Goal: Register for event/course

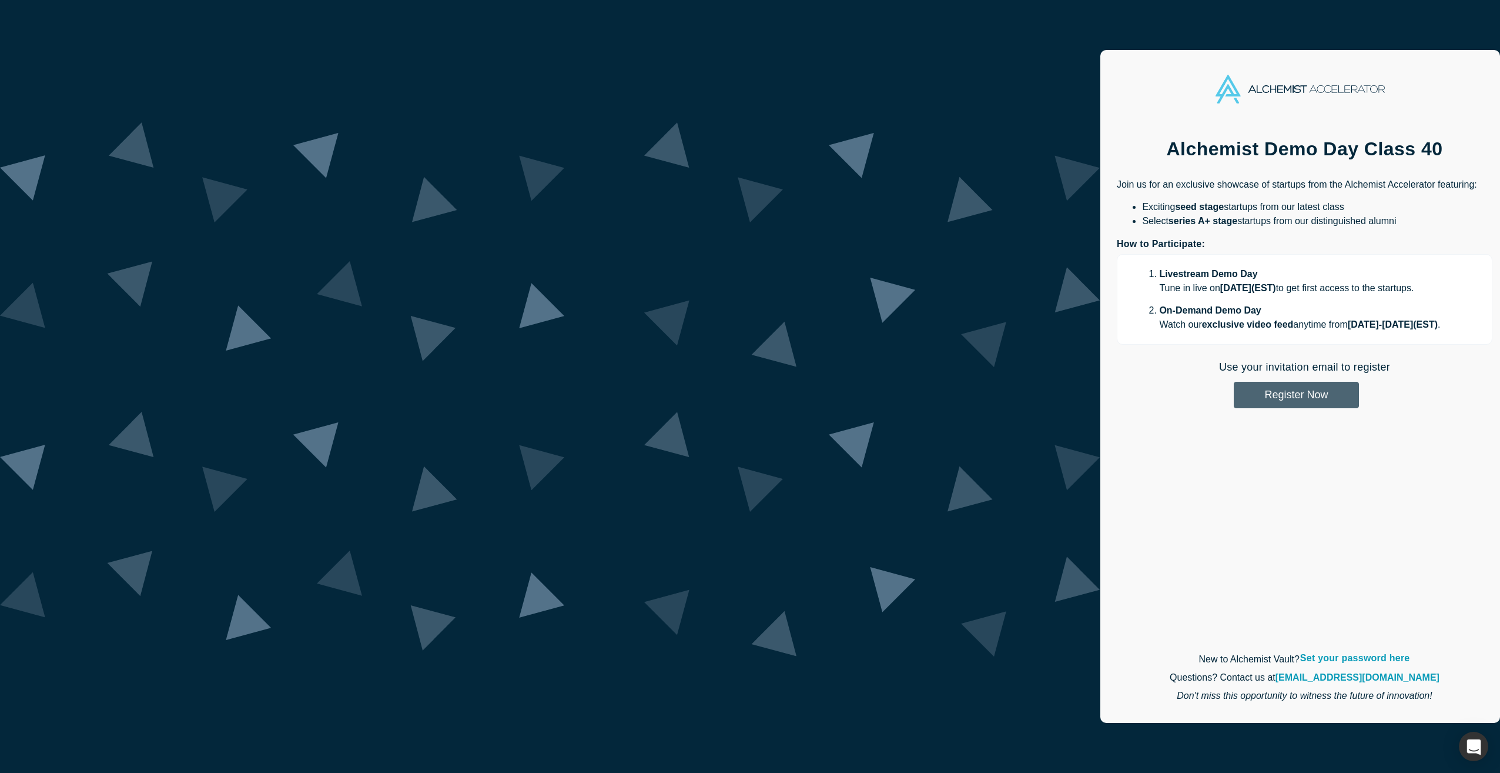
click at [1234, 399] on button "Register Now" at bounding box center [1296, 395] width 125 height 26
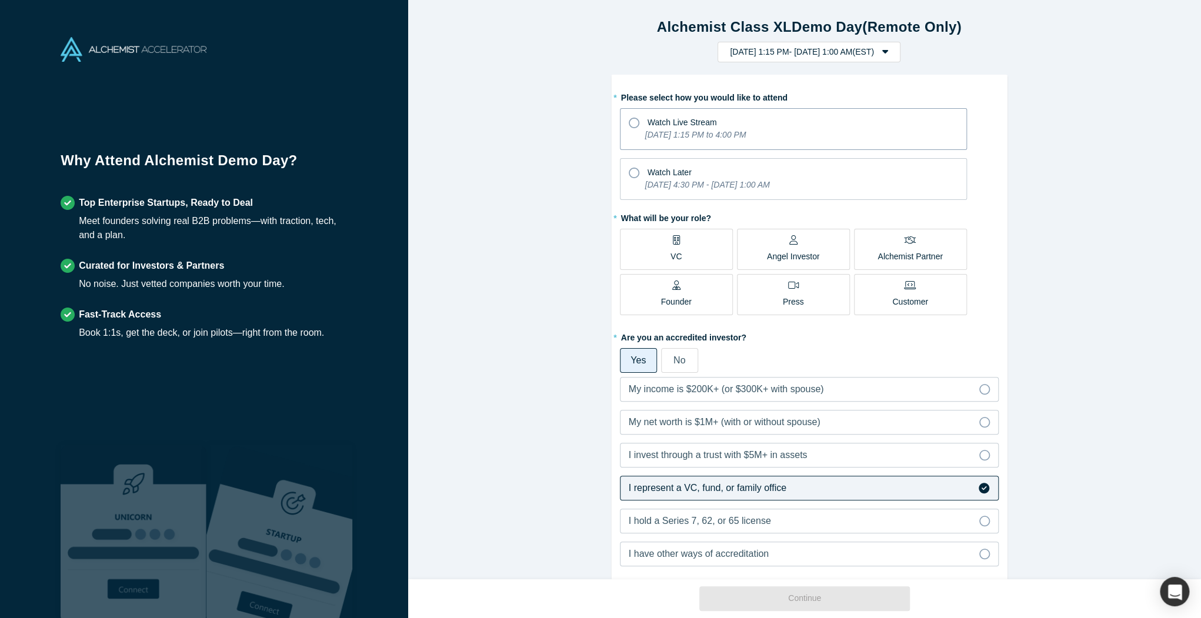
click at [662, 125] on span "Watch Live Stream" at bounding box center [681, 122] width 69 height 9
click at [0, 0] on input "Watch Live Stream [DATE] 1:15 PM to 4:00 PM" at bounding box center [0, 0] width 0 height 0
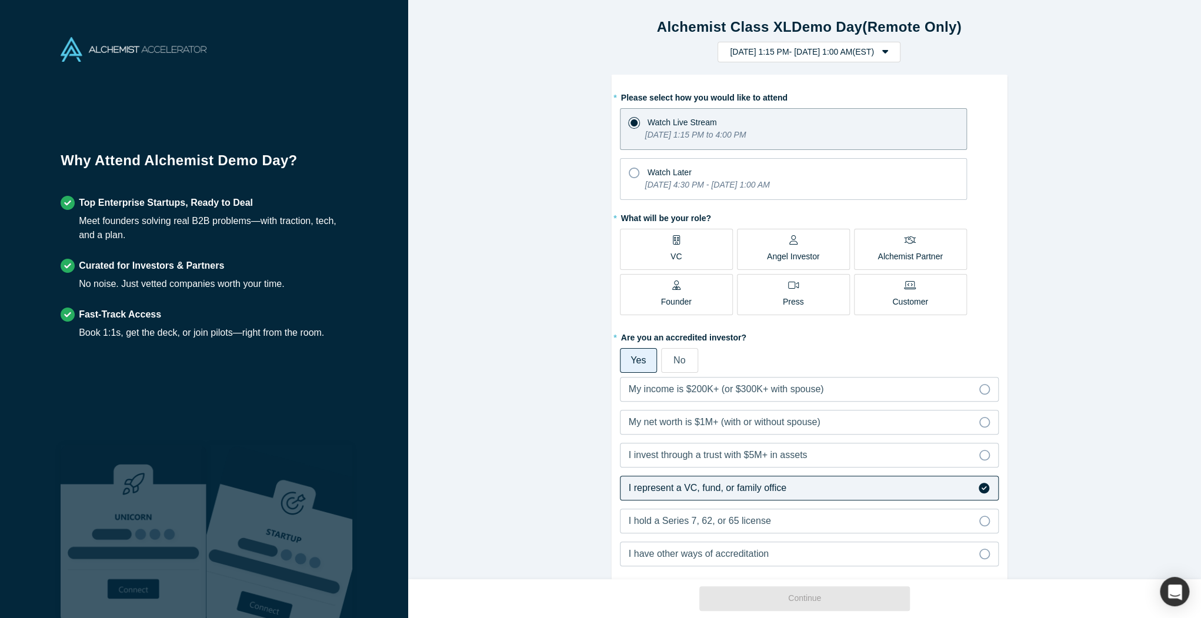
click at [662, 254] on label "VC" at bounding box center [676, 249] width 113 height 41
click at [0, 0] on input "VC" at bounding box center [0, 0] width 0 height 0
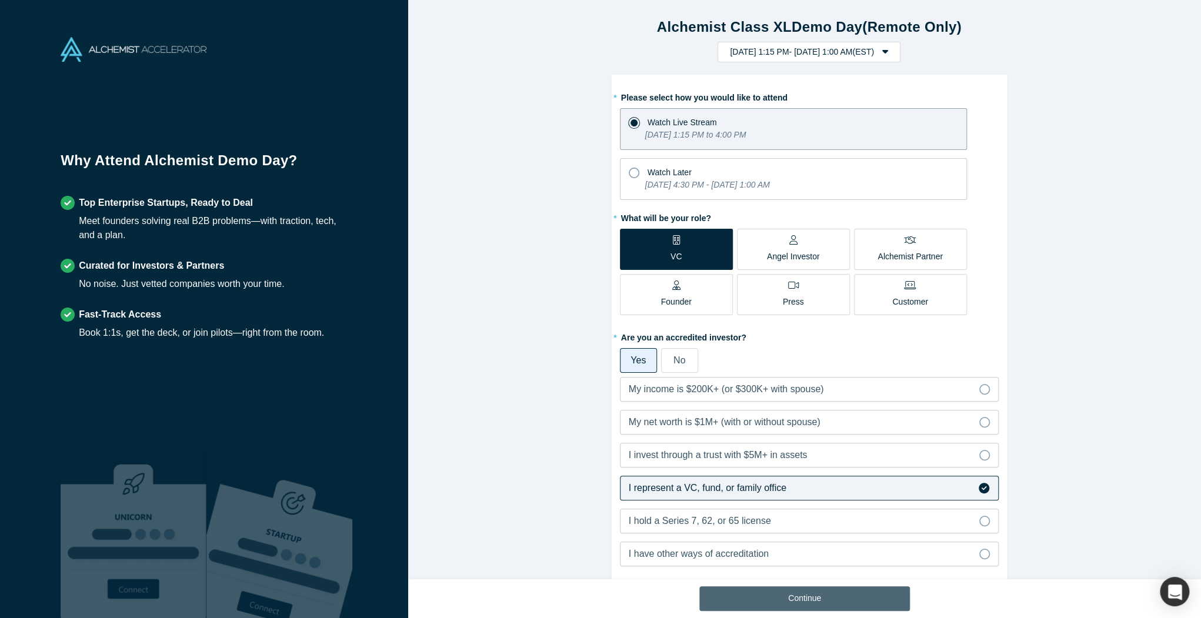
click at [757, 603] on button "Continue" at bounding box center [804, 598] width 210 height 25
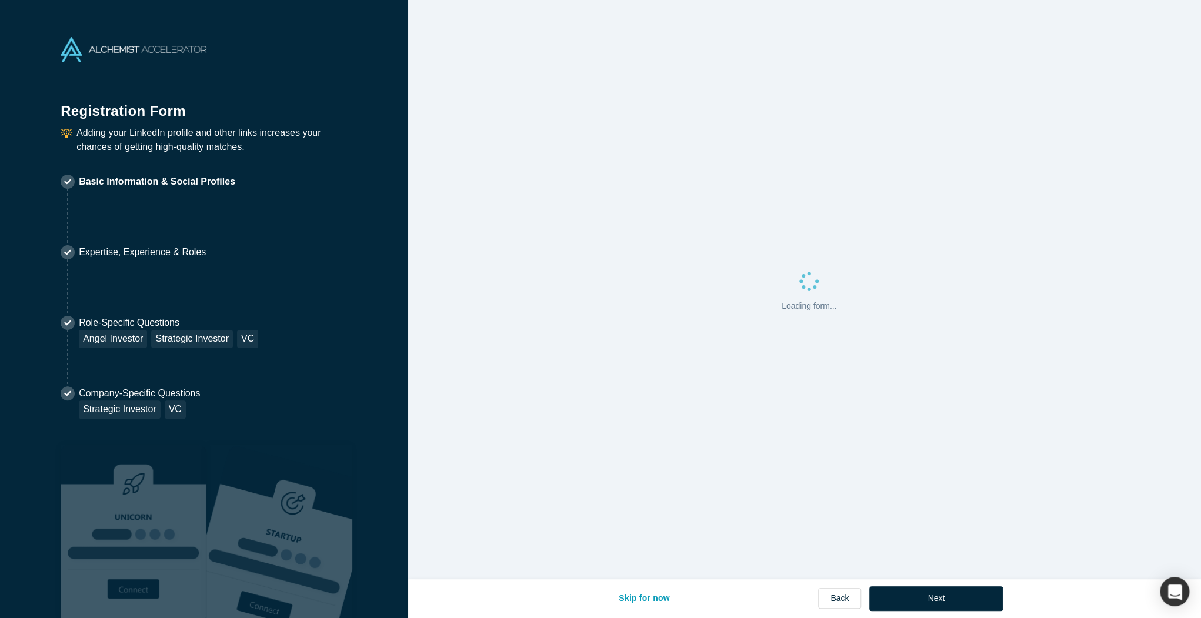
select select "US"
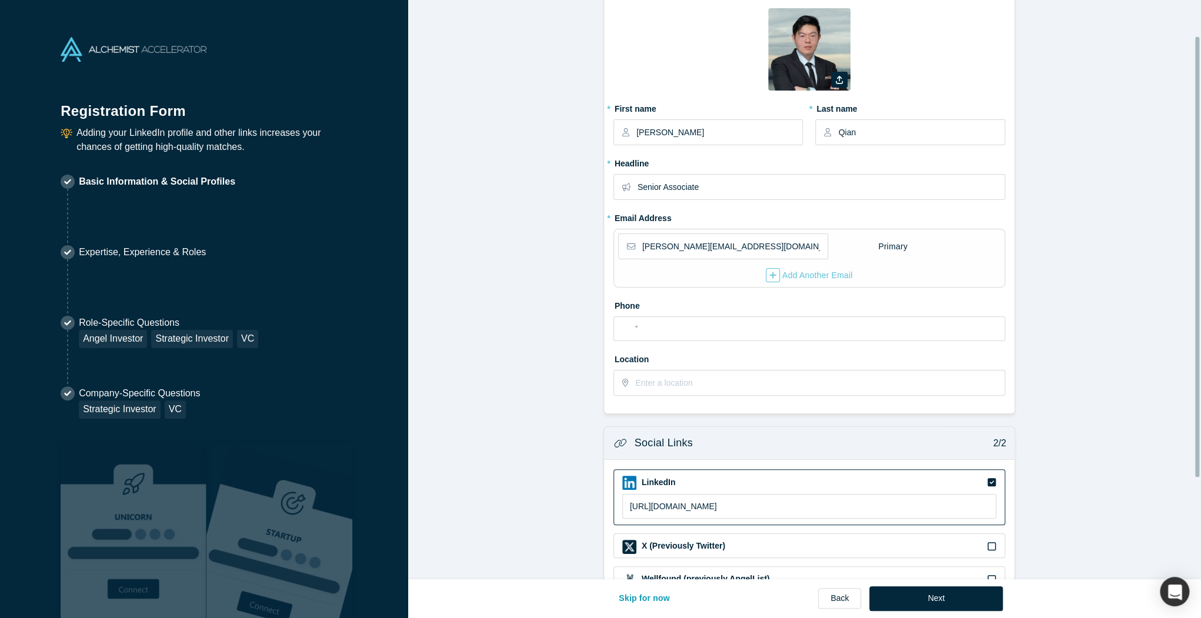
scroll to position [94, 0]
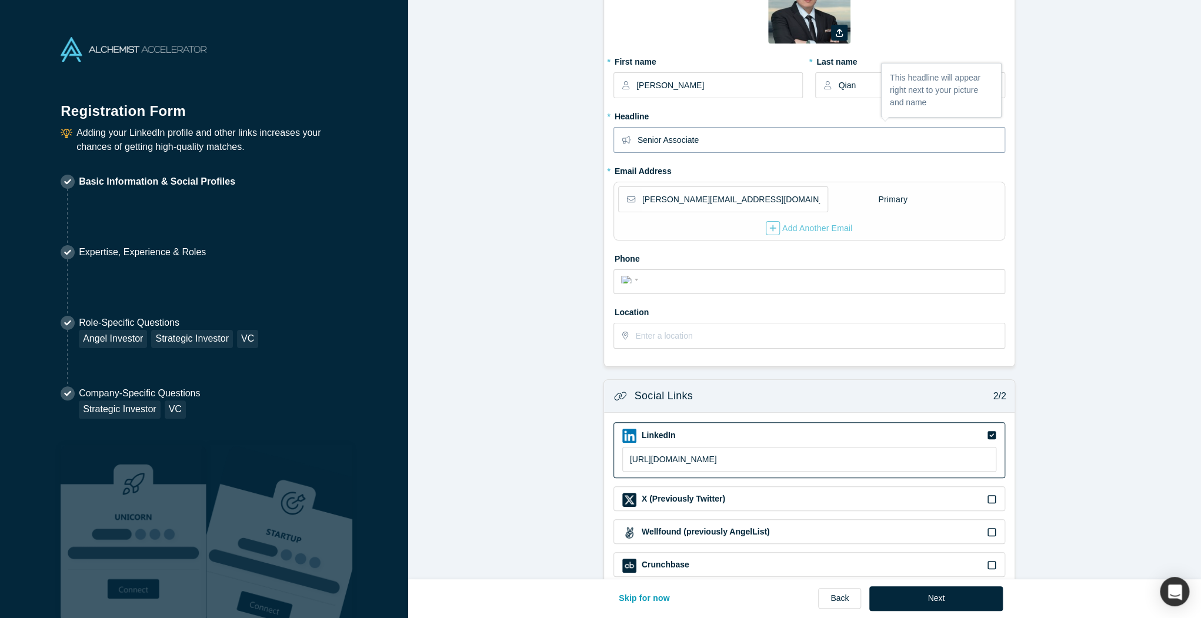
drag, startPoint x: 707, startPoint y: 136, endPoint x: 528, endPoint y: 132, distance: 178.8
click at [528, 132] on form "Contact Info 1/2 Zoom Save Remove Upload New * First name [PERSON_NAME] * Last …" at bounding box center [808, 285] width 801 height 734
type input "Vice President"
click at [504, 246] on form "Contact Info 1/2 Zoom Save Remove Upload New * First name [PERSON_NAME] * Last …" at bounding box center [808, 285] width 801 height 734
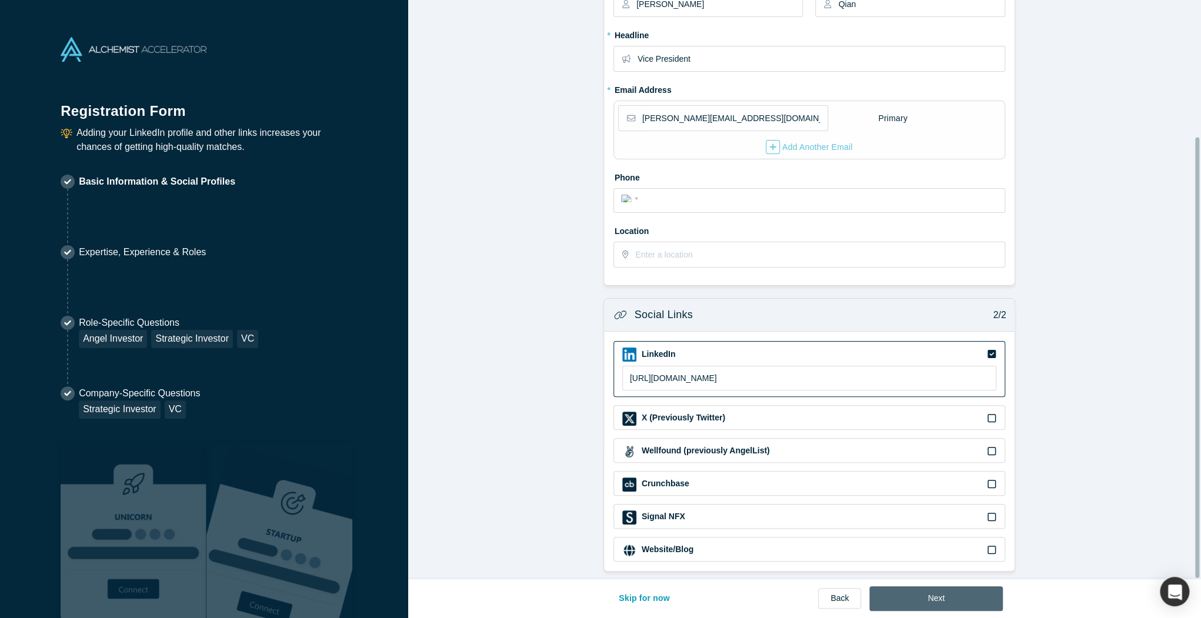
click at [957, 593] on button "Next" at bounding box center [935, 598] width 133 height 25
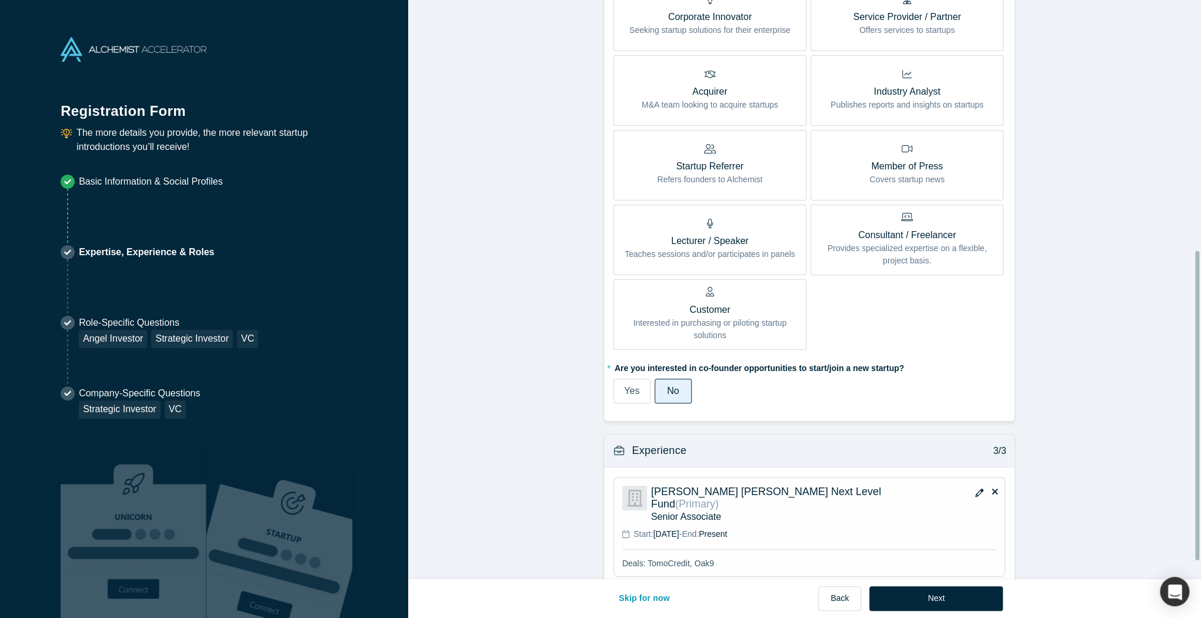
scroll to position [503, 0]
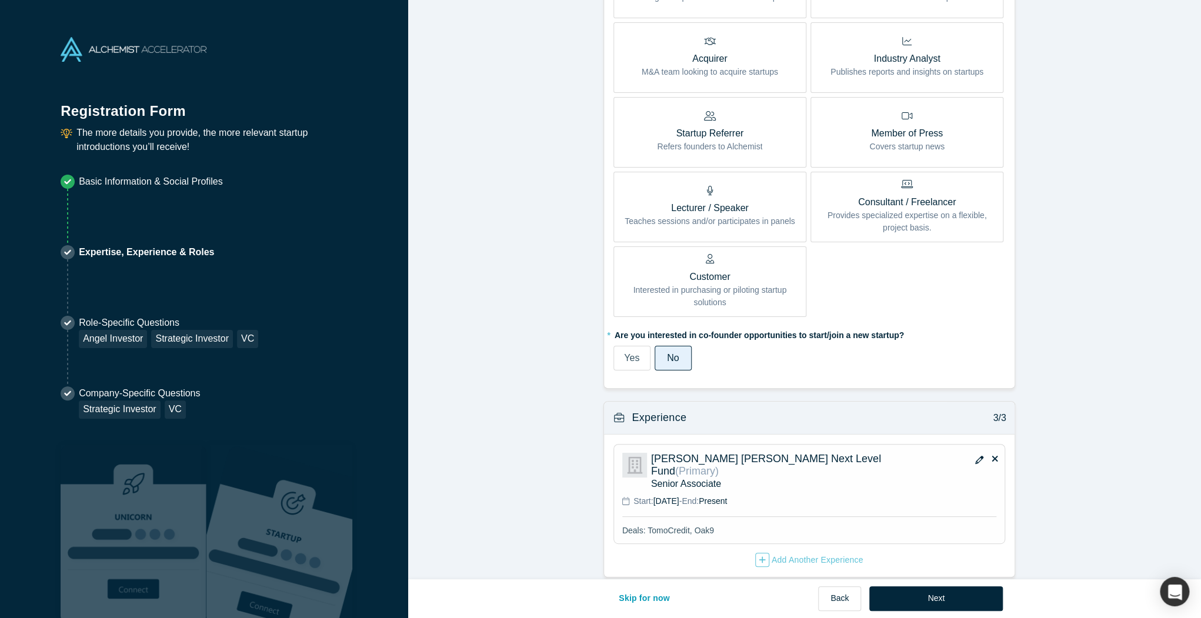
click at [975, 460] on icon "button" at bounding box center [979, 460] width 8 height 8
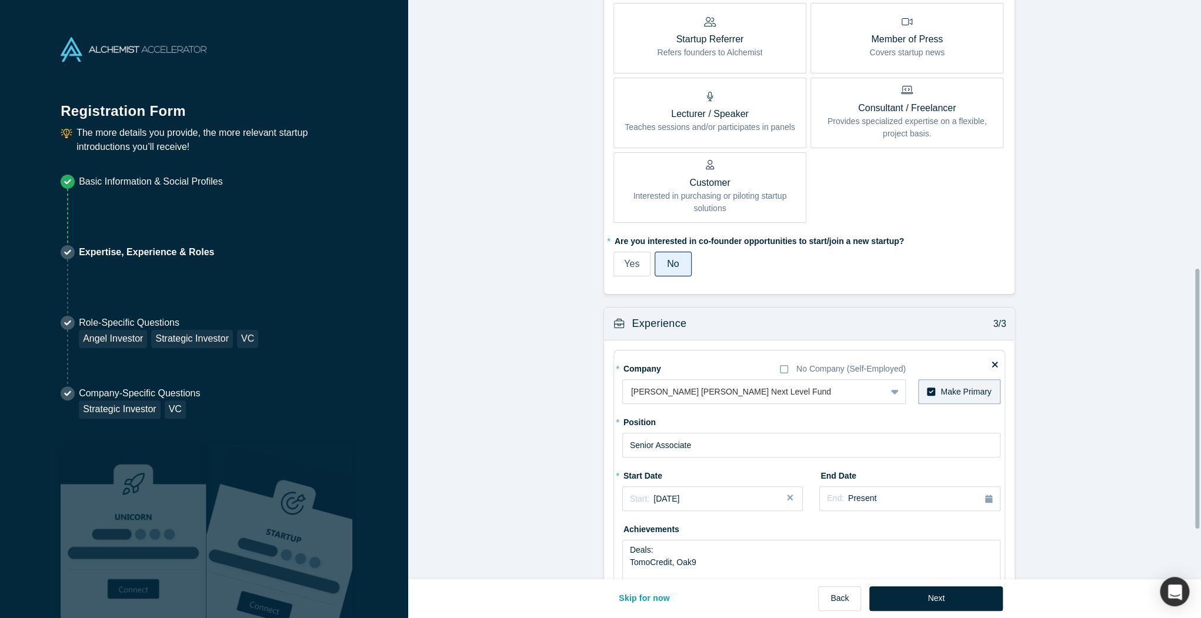
scroll to position [644, 0]
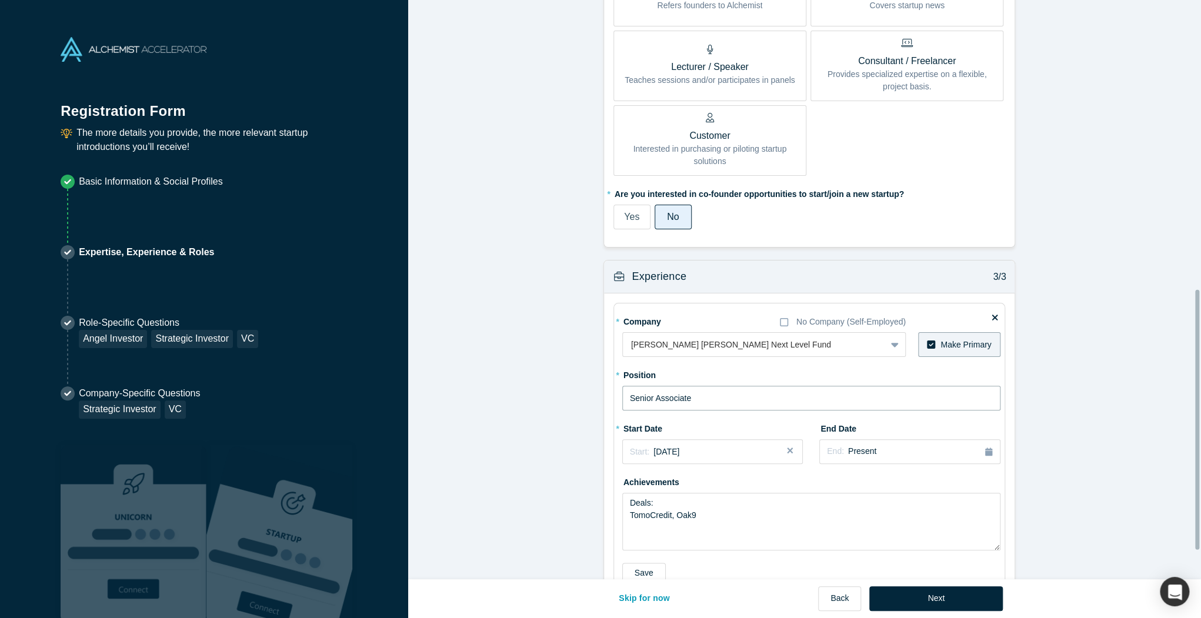
drag, startPoint x: 700, startPoint y: 392, endPoint x: 564, endPoint y: 388, distance: 135.9
type input "Vice President"
click at [308, 380] on li "Role-Specific Questions Angel Investor Strategic Investor VC" at bounding box center [204, 351] width 287 height 71
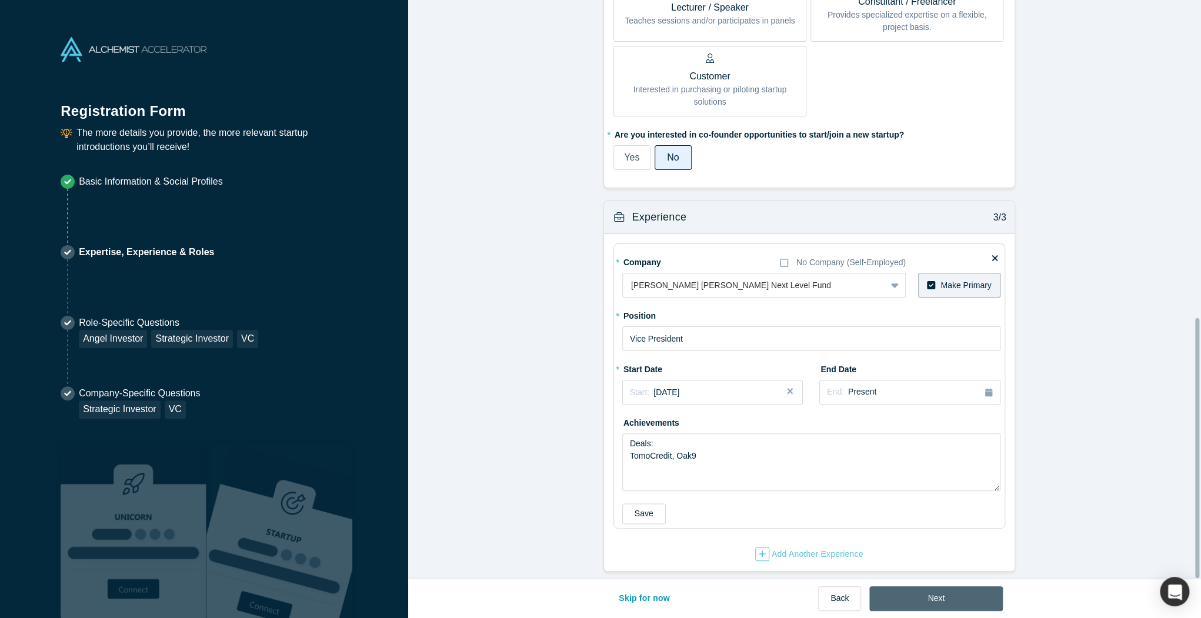
click at [951, 593] on button "Next" at bounding box center [935, 598] width 133 height 25
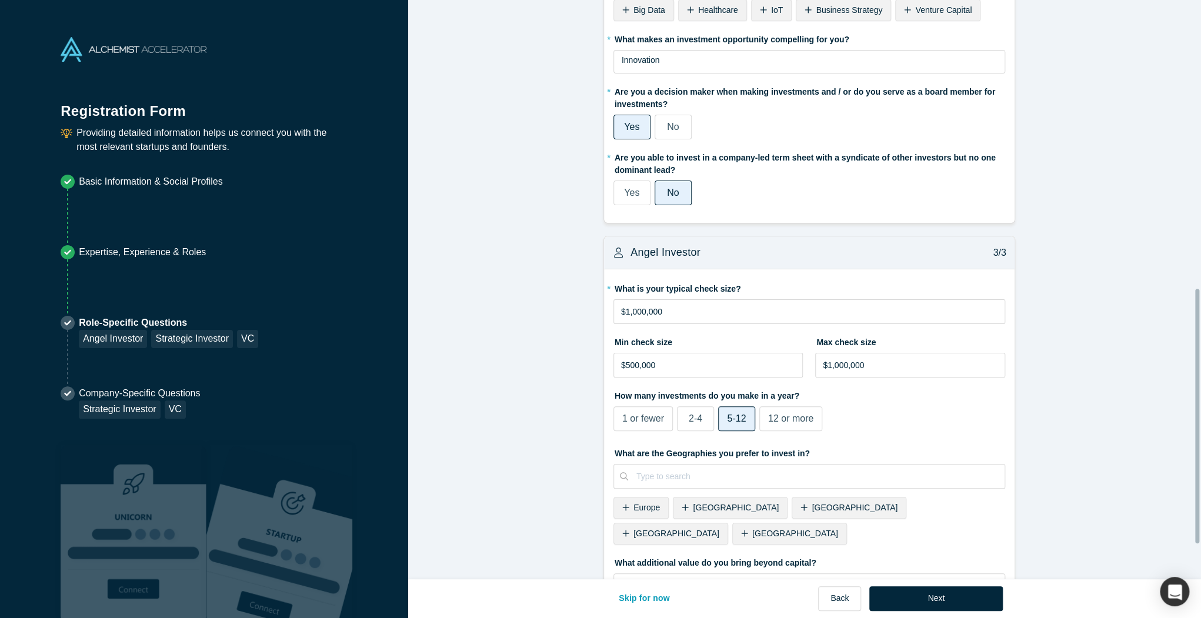
scroll to position [738, 0]
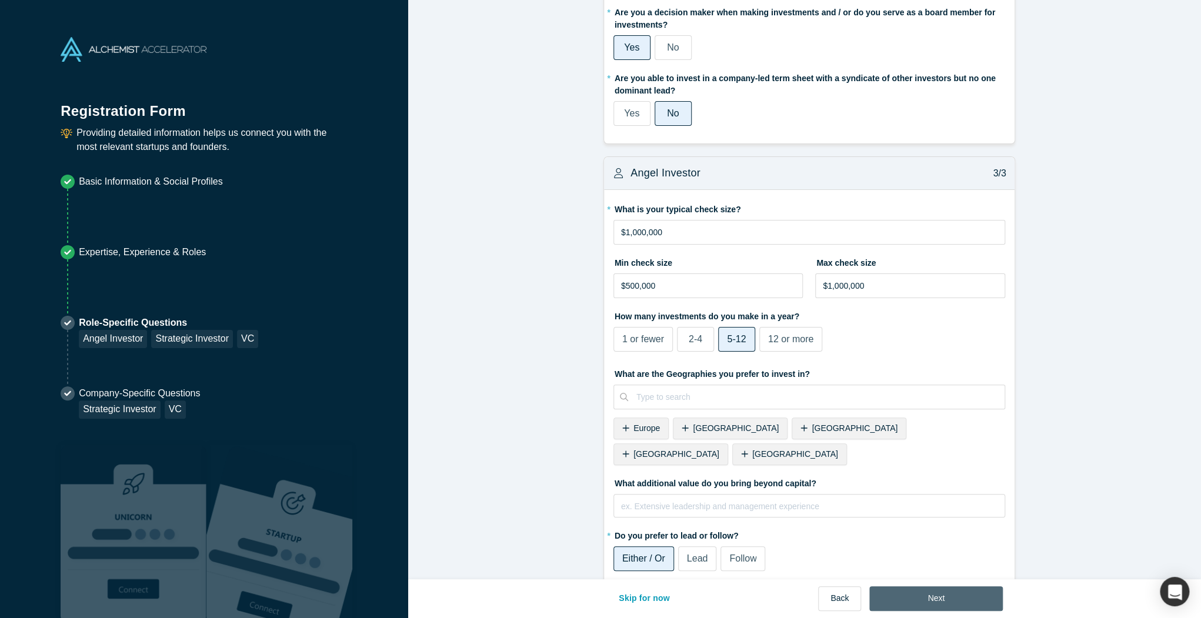
click at [892, 593] on button "Next" at bounding box center [935, 598] width 133 height 25
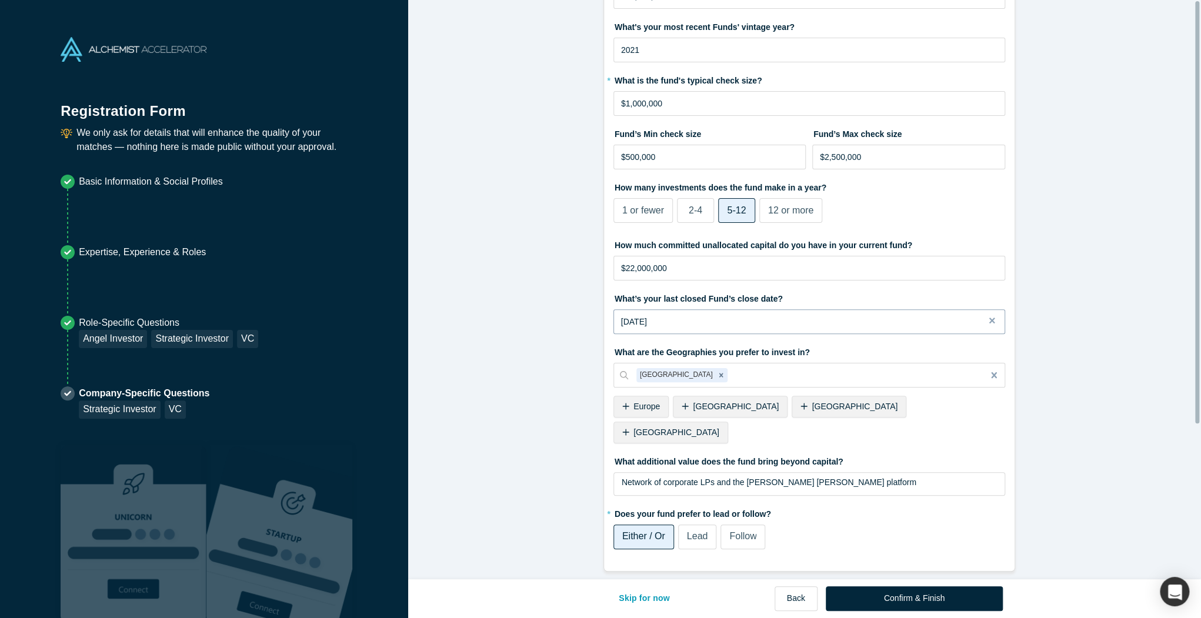
scroll to position [0, 0]
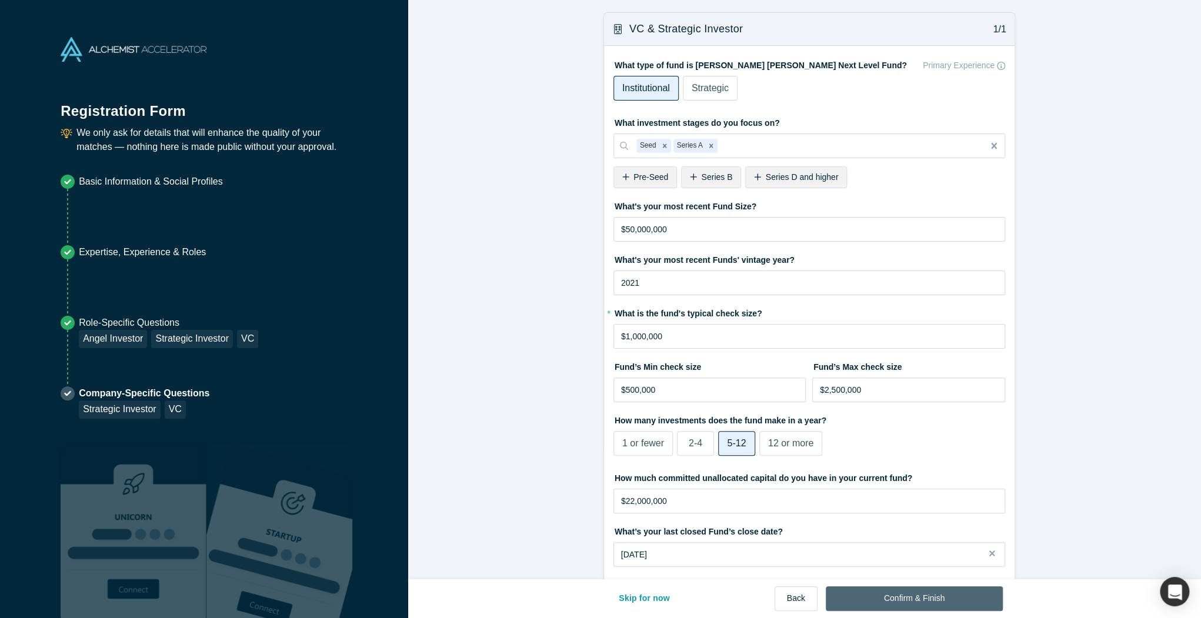
click at [882, 604] on button "Confirm & Finish" at bounding box center [913, 598] width 177 height 25
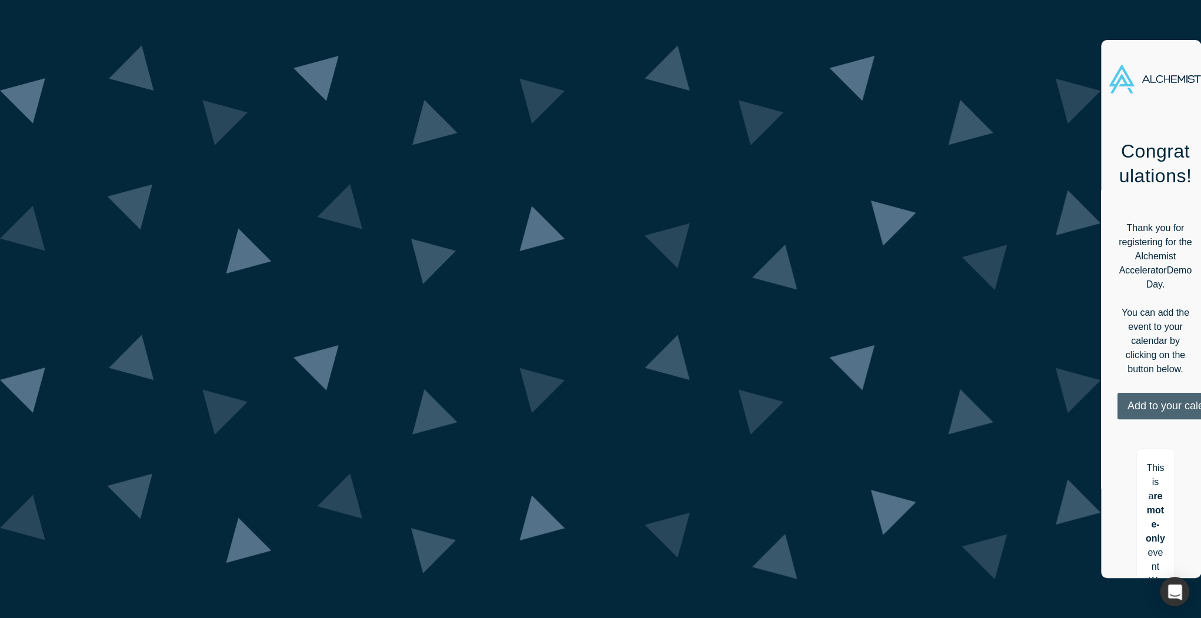
click at [1117, 393] on button "Add to your calendar" at bounding box center [1176, 406] width 118 height 26
click at [1144, 437] on link "Outlook" at bounding box center [1172, 442] width 57 height 10
